Goal: Find specific page/section: Find specific page/section

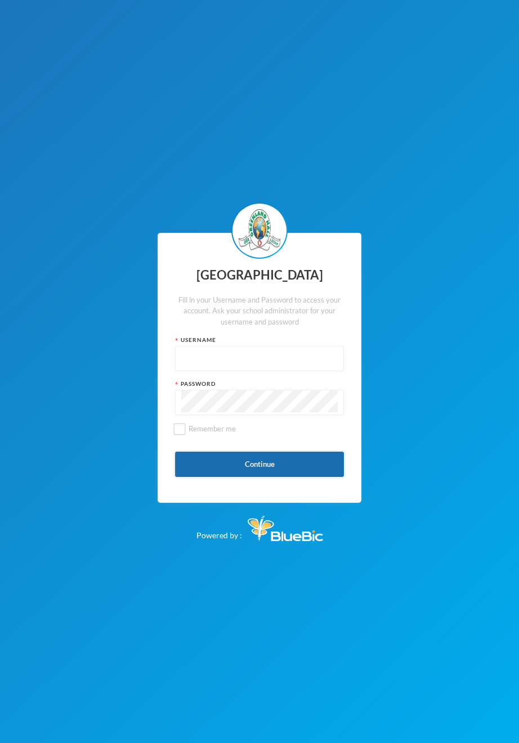
type input "admin"
click at [248, 466] on button "Continue" at bounding box center [259, 464] width 169 height 25
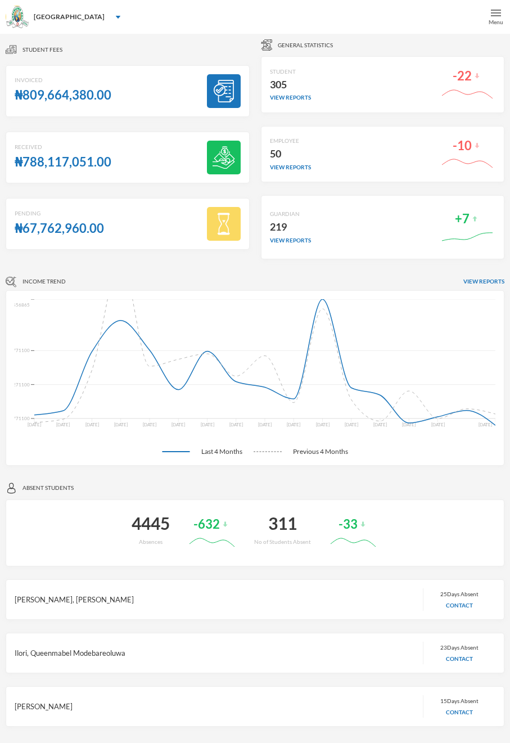
click at [503, 12] on div "Menu" at bounding box center [496, 17] width 28 height 34
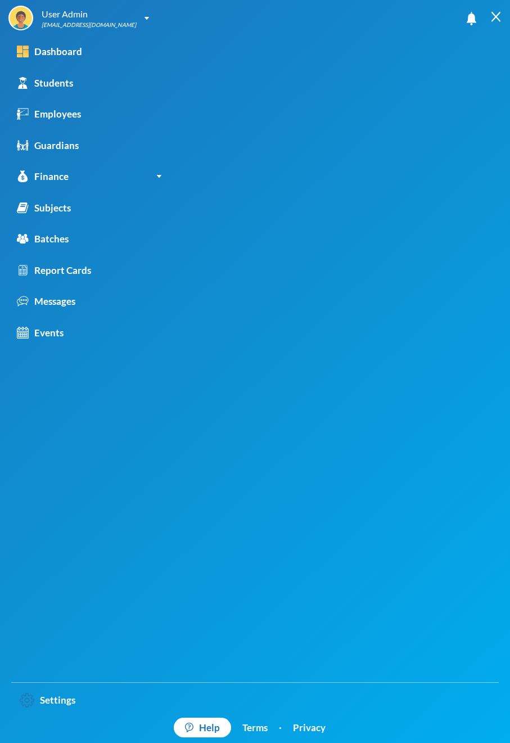
click at [496, 26] on div at bounding box center [496, 17] width 28 height 34
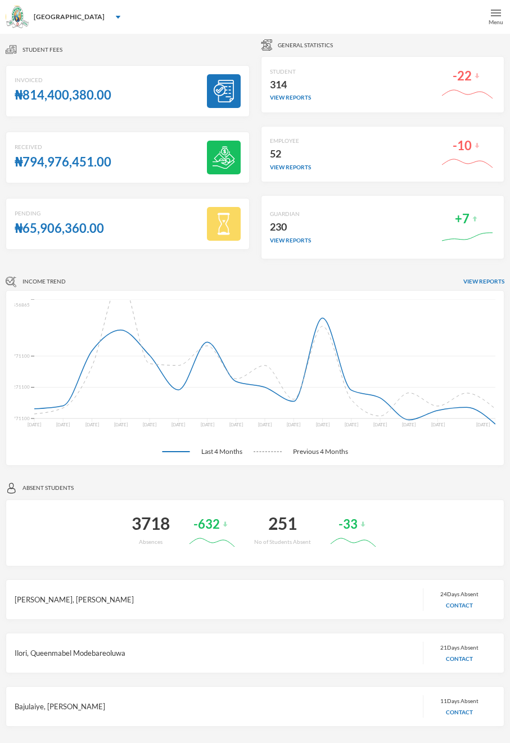
click at [491, 19] on div "Menu" at bounding box center [496, 22] width 15 height 8
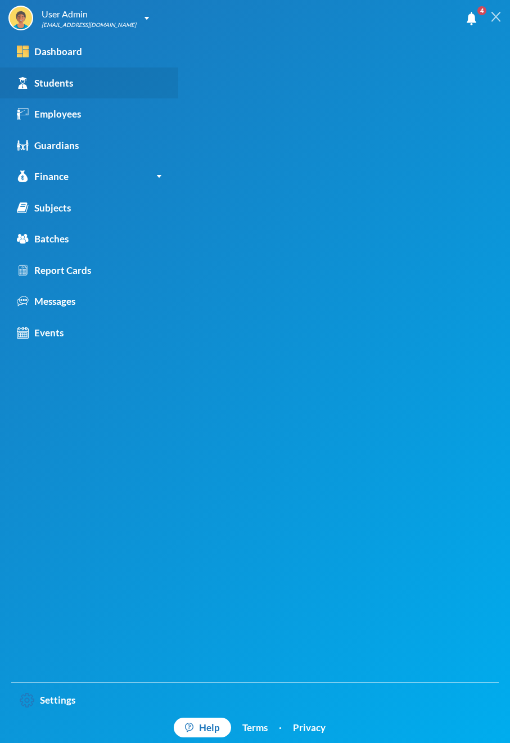
click at [66, 92] on link "Students" at bounding box center [89, 84] width 178 height 32
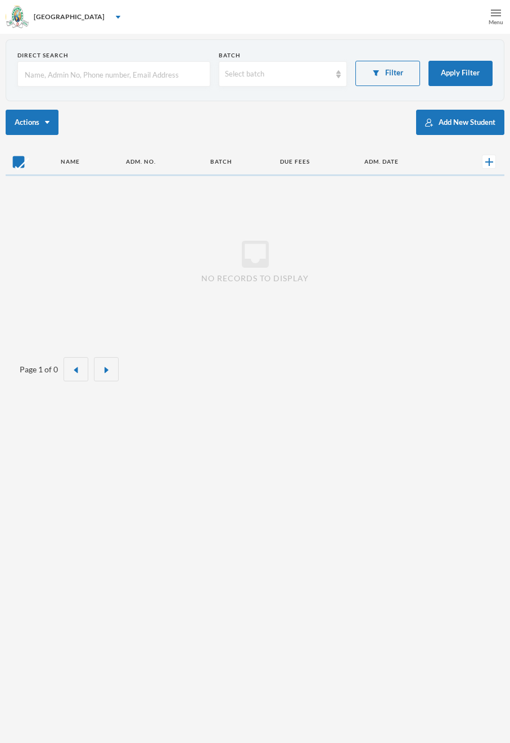
click at [102, 70] on input "text" at bounding box center [114, 74] width 181 height 25
paste input "glh23e65"
type input "glh23e65"
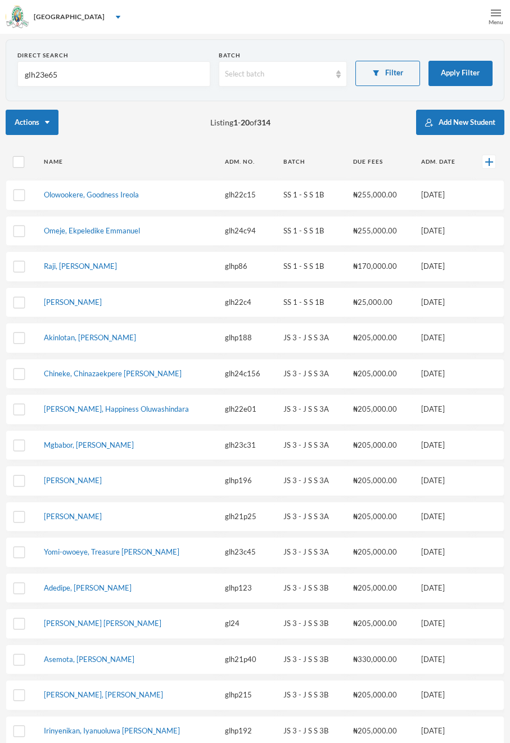
checkbox input "false"
type input "glh23e65"
